Goal: Task Accomplishment & Management: Use online tool/utility

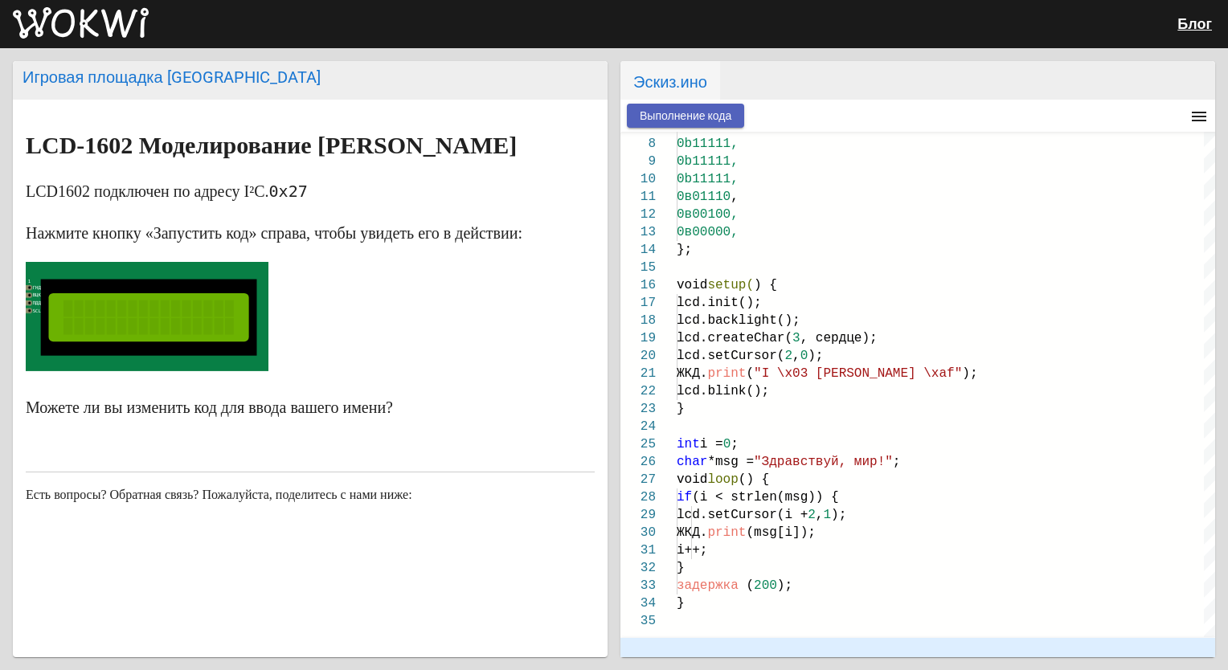
click at [683, 111] on span "Выполнение кода" at bounding box center [686, 115] width 92 height 13
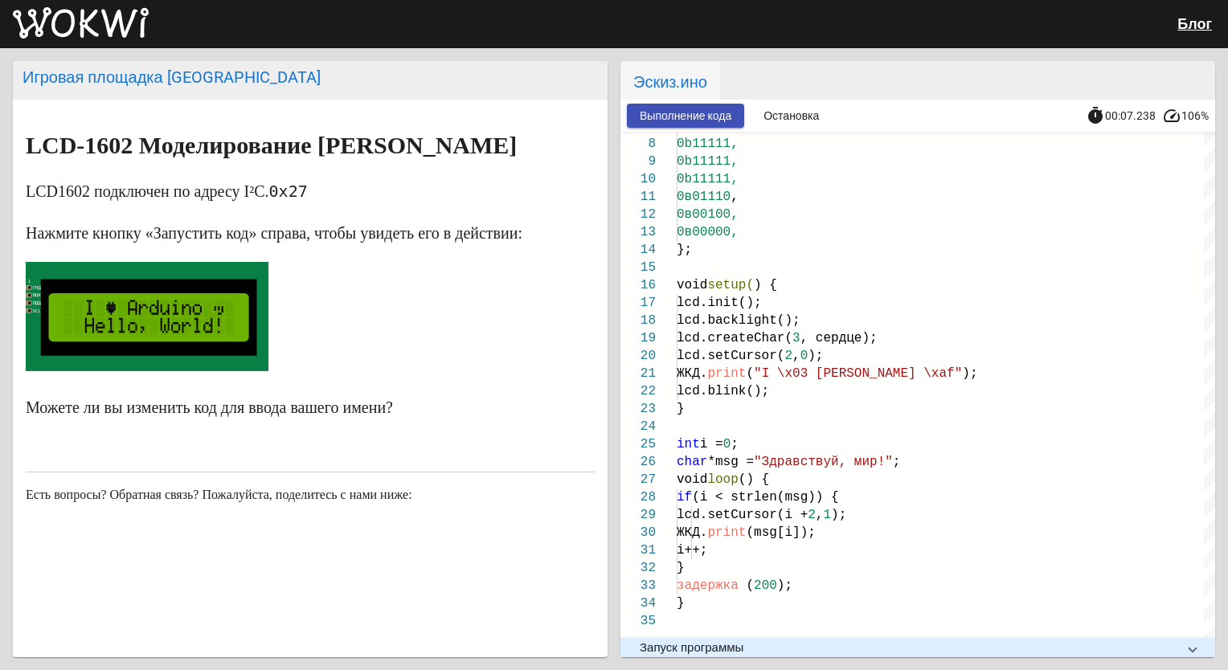
click at [479, 216] on markdown "LCD-1602 Моделирование [PERSON_NAME] LCD1602 подключен по адресу I²C. 0x27 Нажм…" at bounding box center [310, 277] width 569 height 288
click at [780, 115] on span "Остановка" at bounding box center [791, 115] width 55 height 13
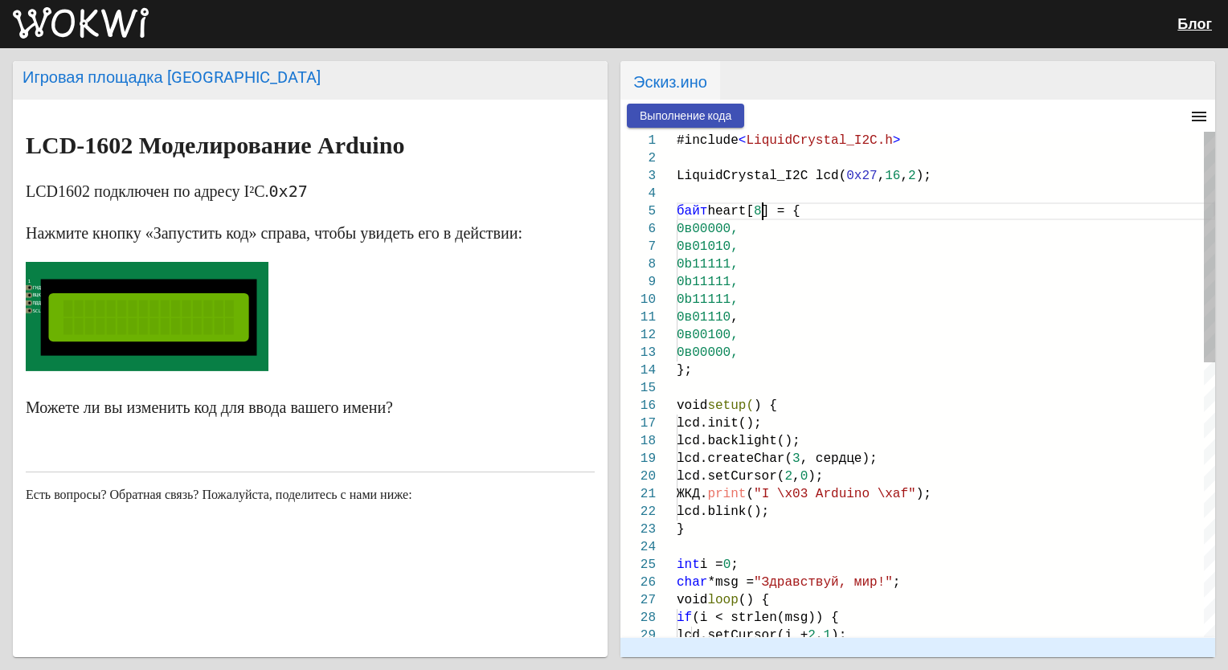
click at [762, 211] on span "] = {" at bounding box center [781, 211] width 39 height 14
click at [886, 493] on span ""I \x03 [PERSON_NAME] \xaf"" at bounding box center [835, 494] width 162 height 14
click at [891, 493] on span ""I \x03 [PERSON_NAME] \xaf"" at bounding box center [835, 494] width 162 height 14
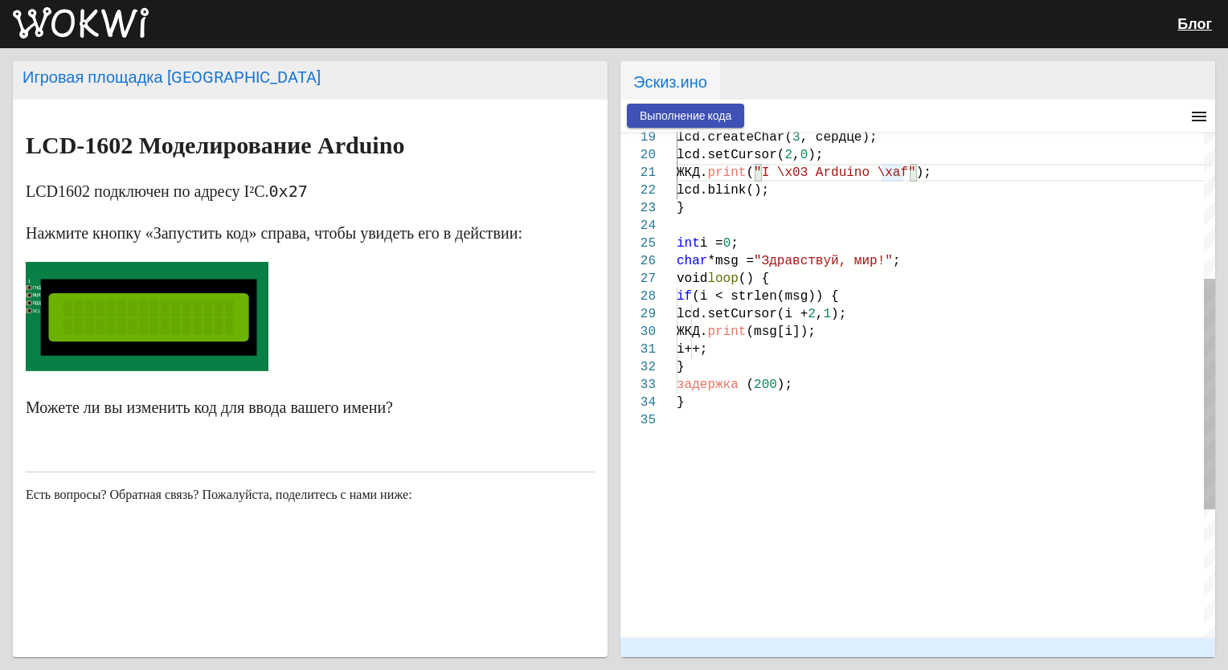
click at [866, 432] on div "lcd.createChar( 3 , сердце); lcd.setCursor( 2 , 0 ); ЖКД. print ( "I \x03 Ardui…" at bounding box center [946, 363] width 538 height 1107
click at [869, 396] on div "}" at bounding box center [946, 403] width 538 height 18
click at [866, 372] on div "}" at bounding box center [946, 367] width 538 height 18
click at [866, 382] on div "задержка ( 200 );" at bounding box center [946, 385] width 538 height 18
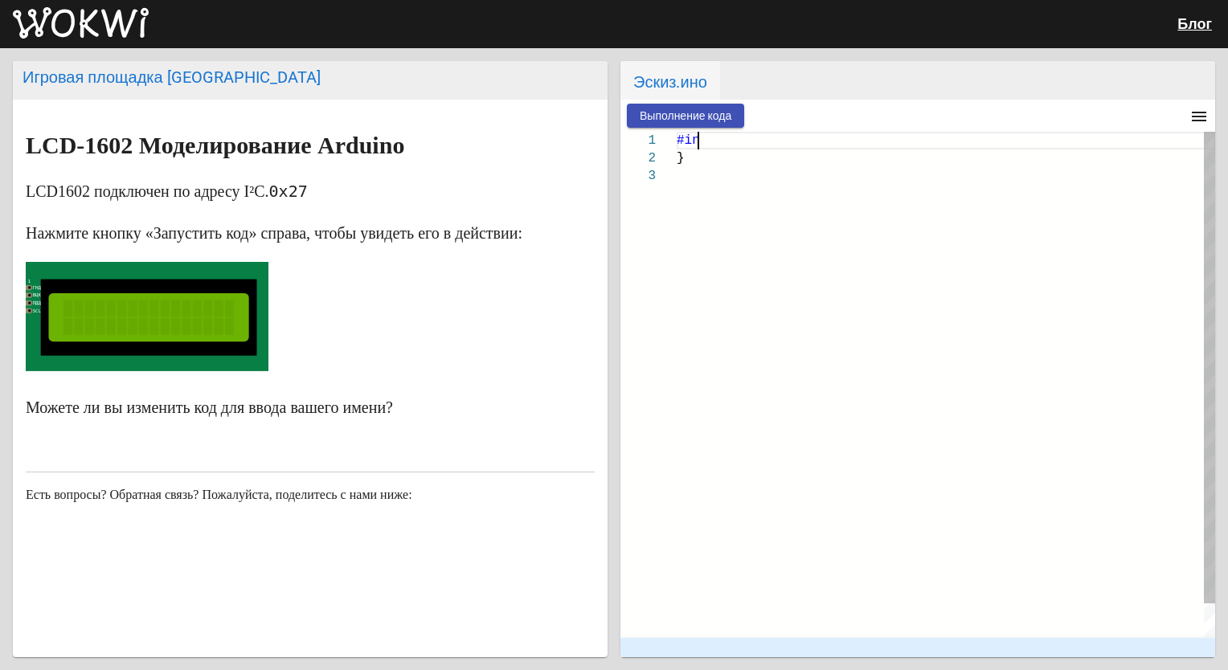
type textarea "}"
click at [865, 378] on div "}" at bounding box center [946, 402] width 538 height 541
click at [736, 156] on div "}" at bounding box center [946, 158] width 538 height 18
click at [715, 182] on div at bounding box center [946, 176] width 538 height 18
click at [731, 114] on span "Выполнение кода" at bounding box center [686, 115] width 92 height 13
